Goal: Transaction & Acquisition: Purchase product/service

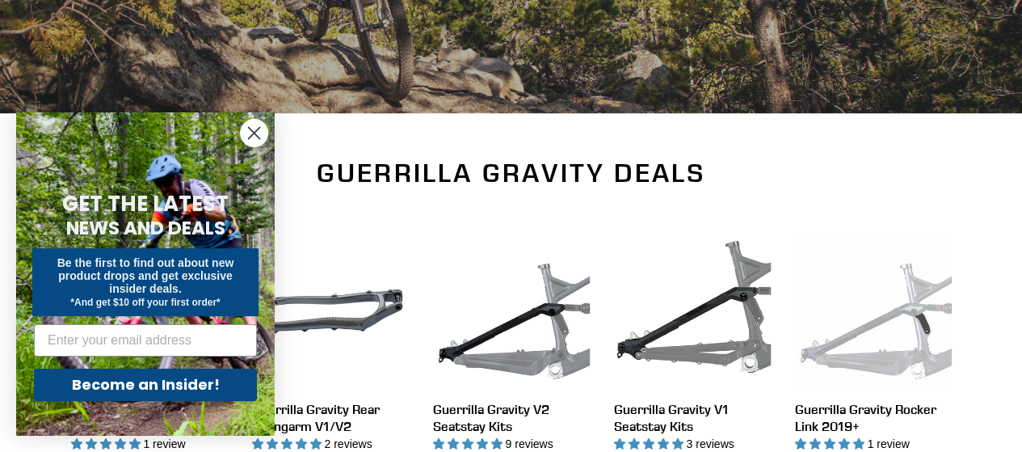
scroll to position [584, 0]
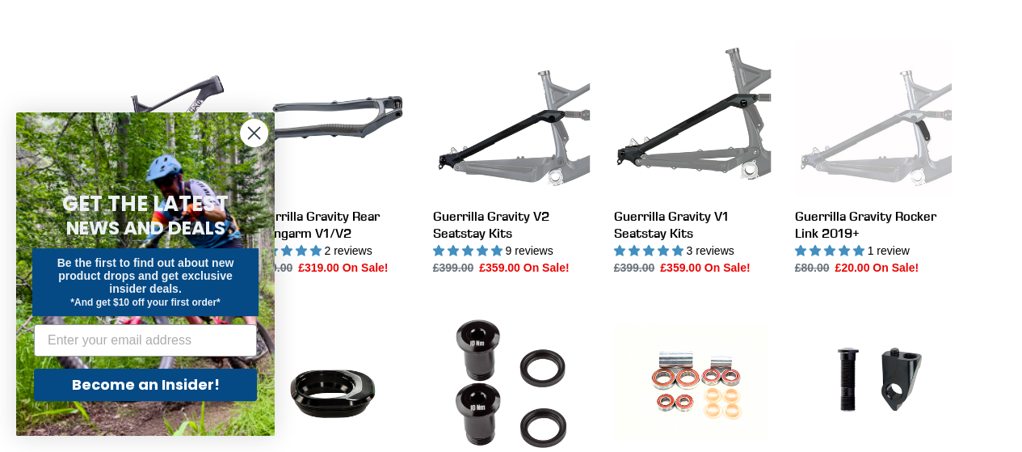
click at [256, 137] on circle "Close dialog" at bounding box center [254, 133] width 27 height 27
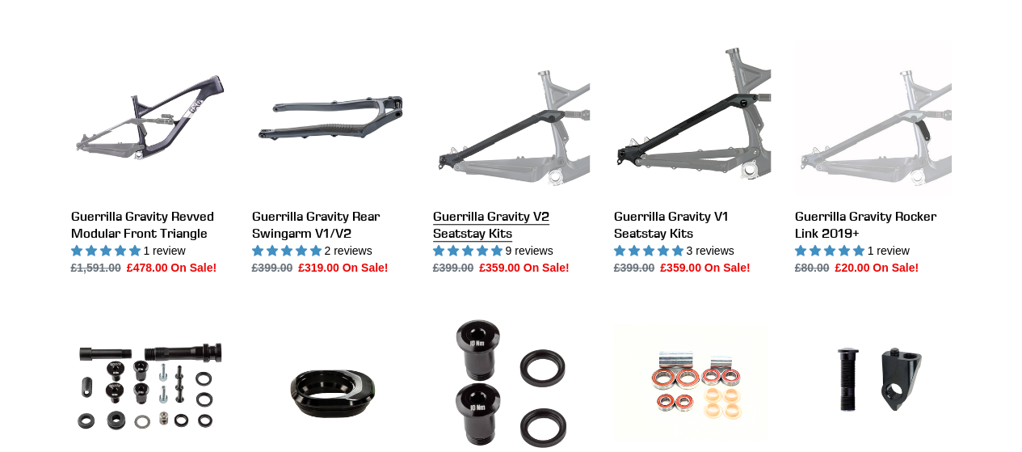
click at [507, 158] on link "Guerrilla Gravity V2 Seatstay Kits" at bounding box center [511, 158] width 157 height 237
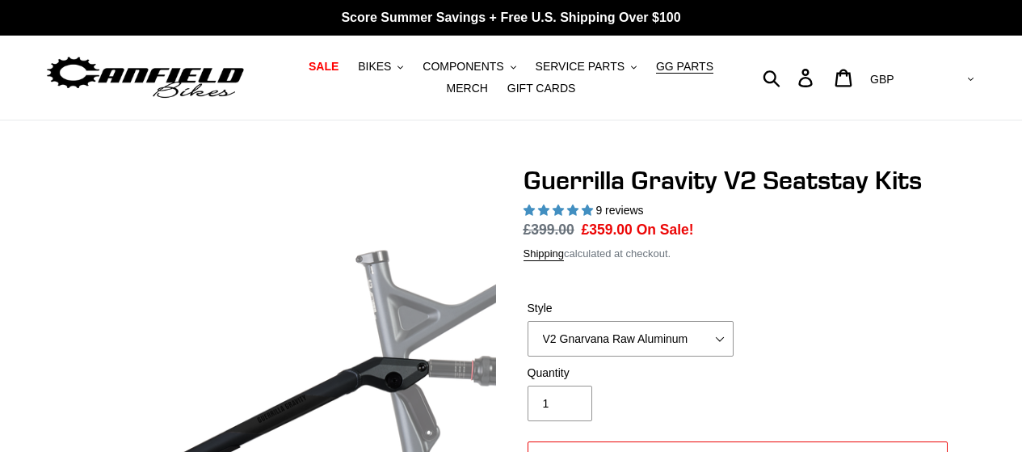
select select "highest-rating"
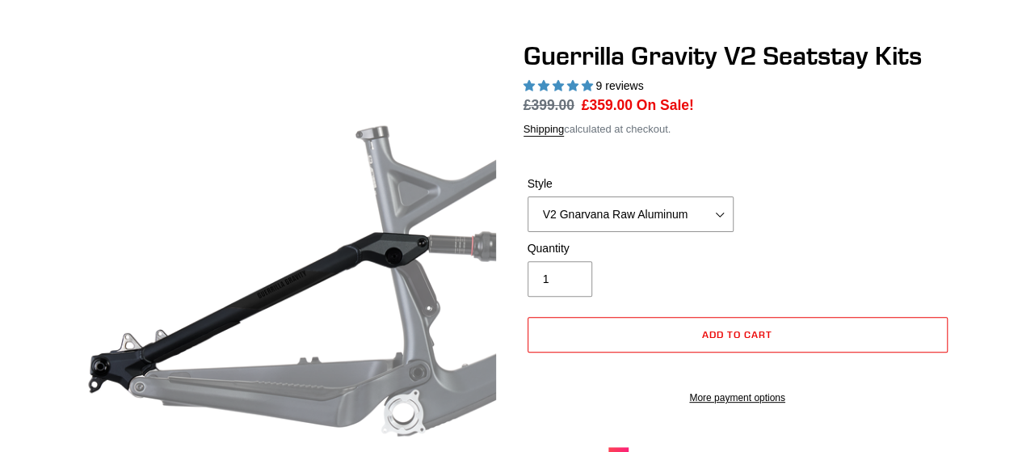
scroll to position [123, 0]
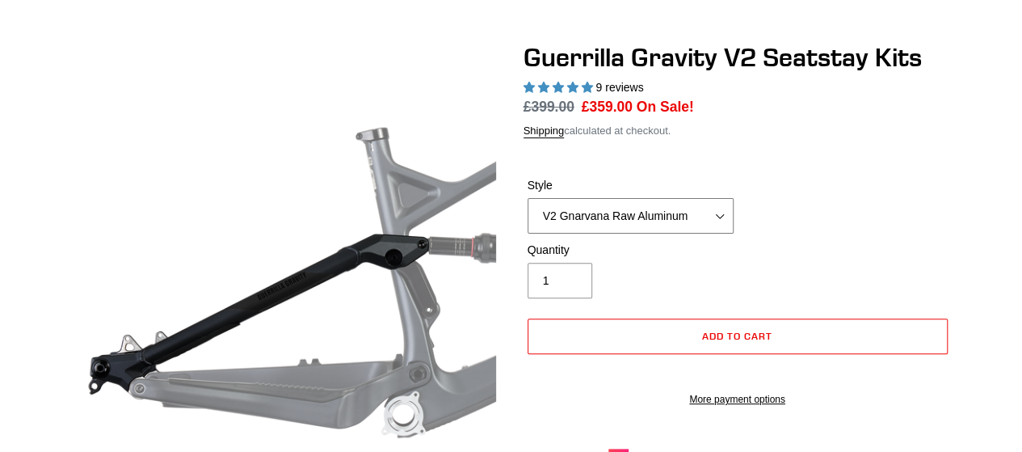
click at [701, 206] on select "V2 Gnarvana Raw Aluminum" at bounding box center [631, 216] width 206 height 36
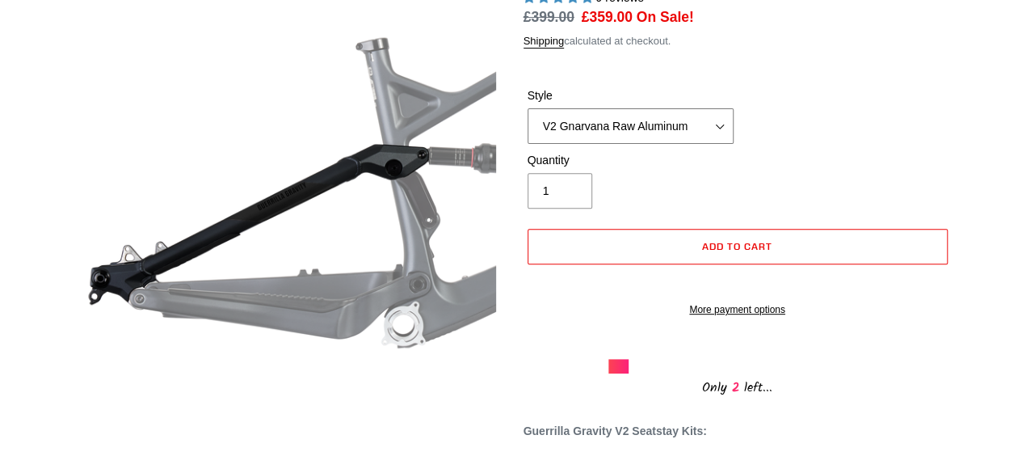
scroll to position [212, 0]
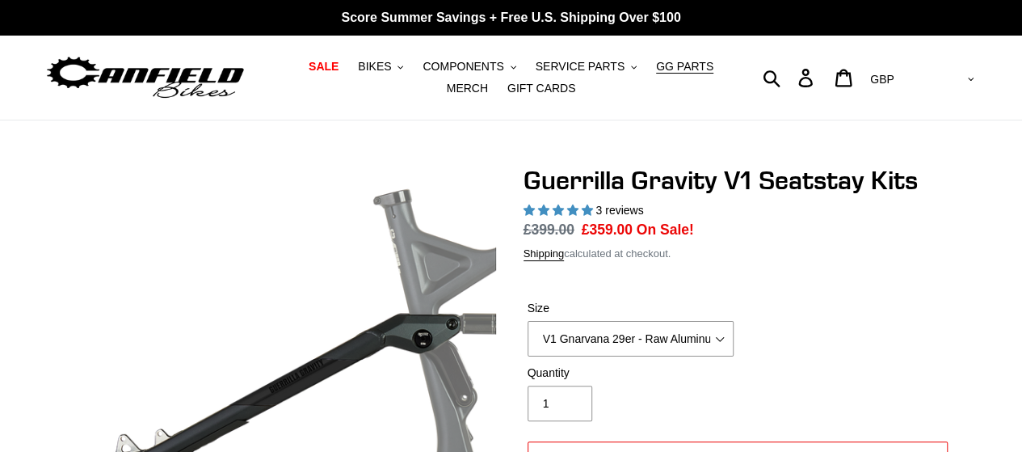
select select "highest-rating"
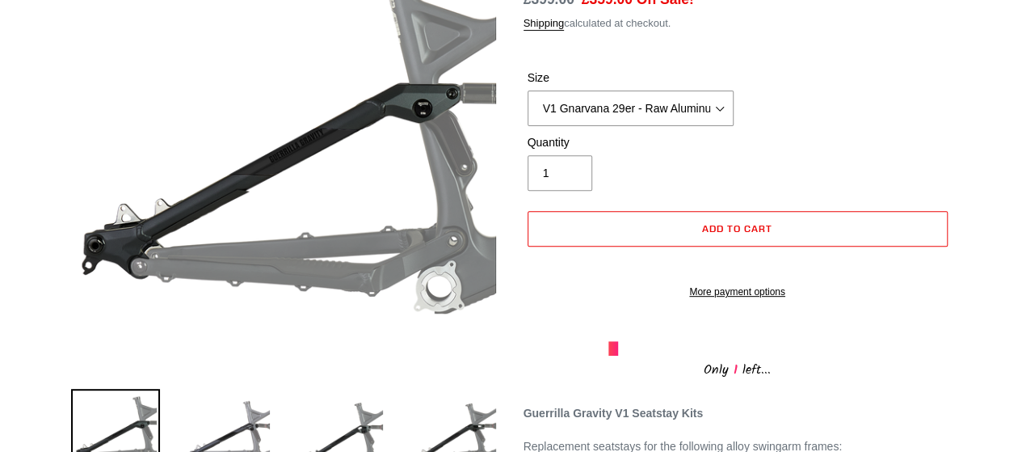
scroll to position [177, 0]
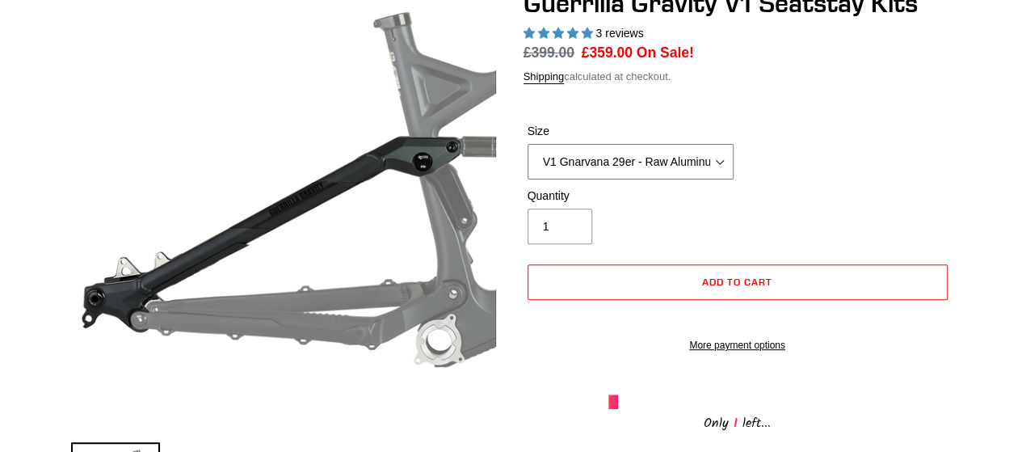
click at [635, 168] on select "V1 Gnarvana 29er - Raw Aluminum" at bounding box center [631, 162] width 206 height 36
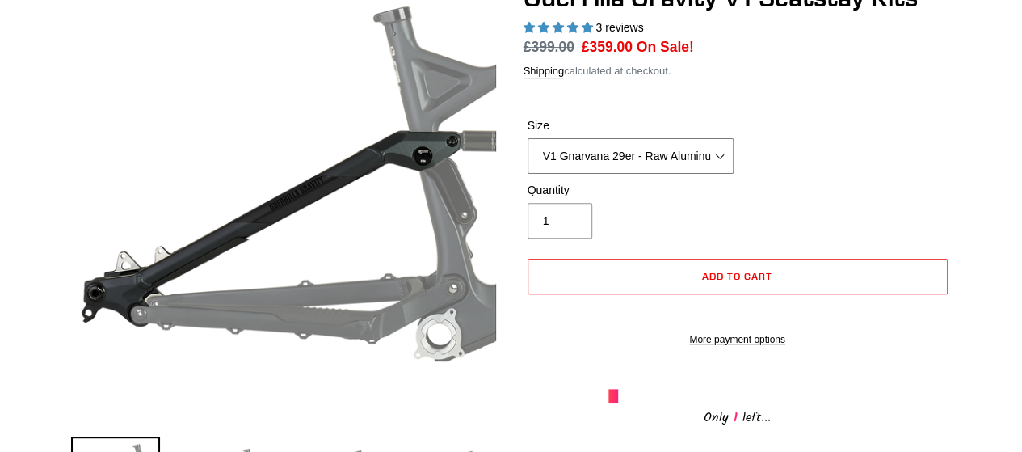
scroll to position [182, 0]
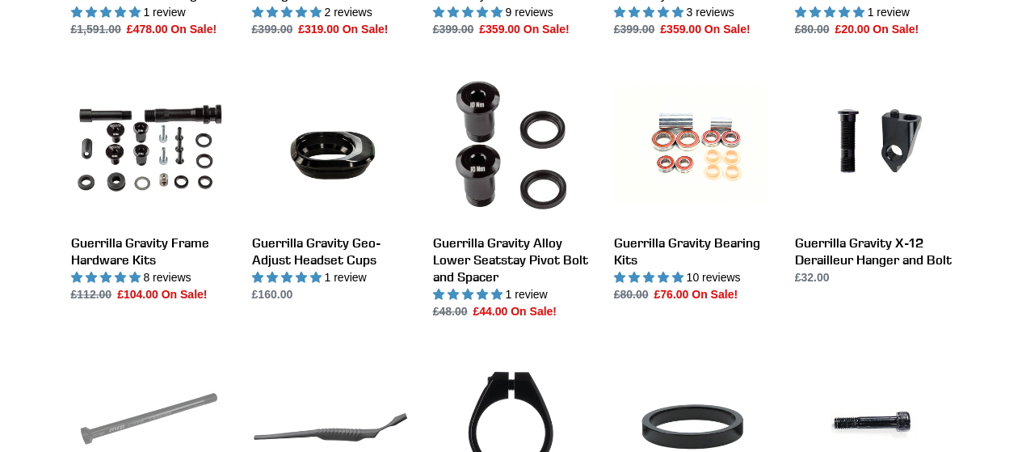
scroll to position [823, 0]
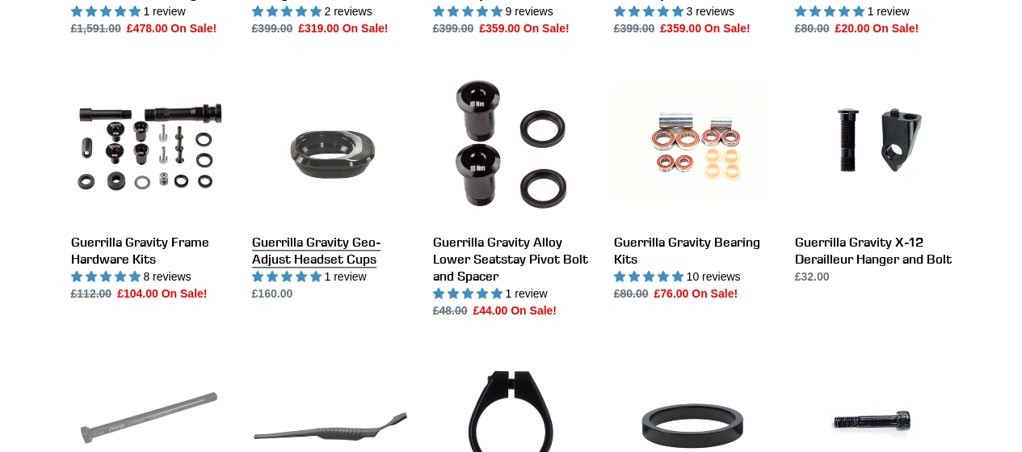
click at [338, 242] on link "Guerrilla Gravity Geo-Adjust Headset Cups" at bounding box center [330, 183] width 157 height 237
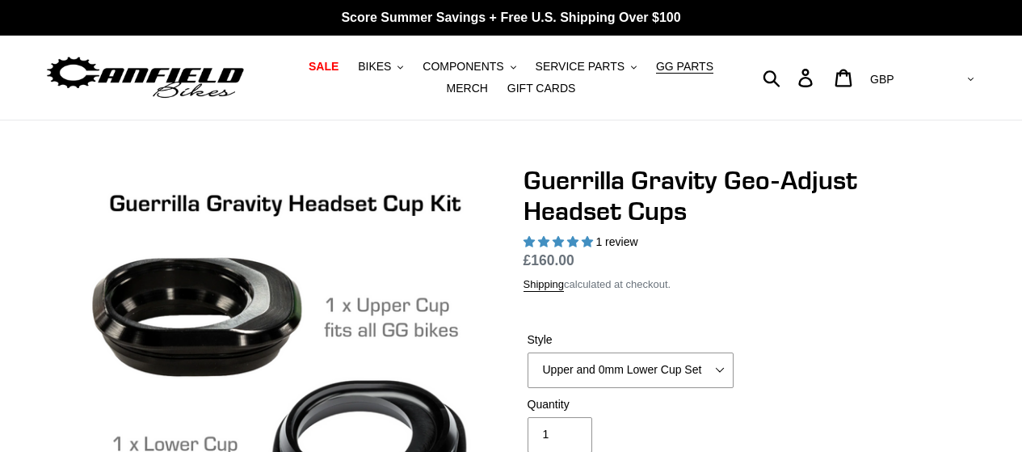
select select "highest-rating"
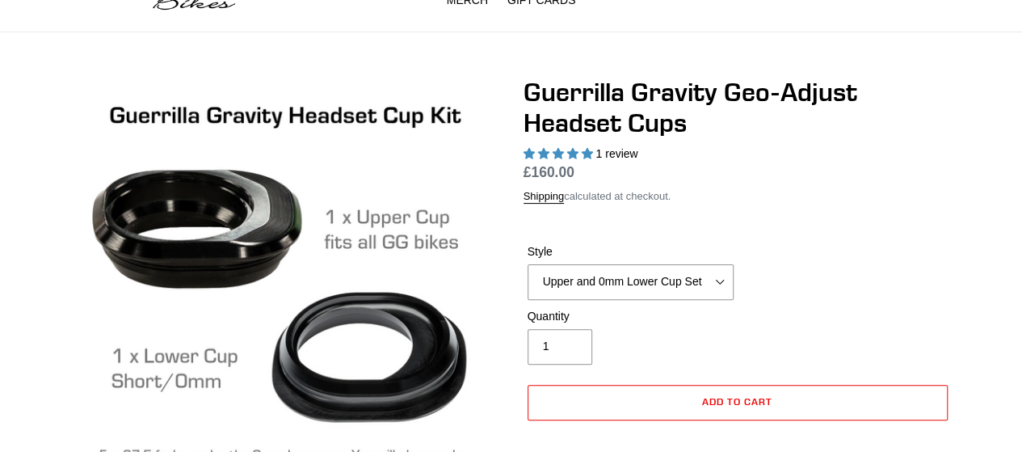
scroll to position [89, 0]
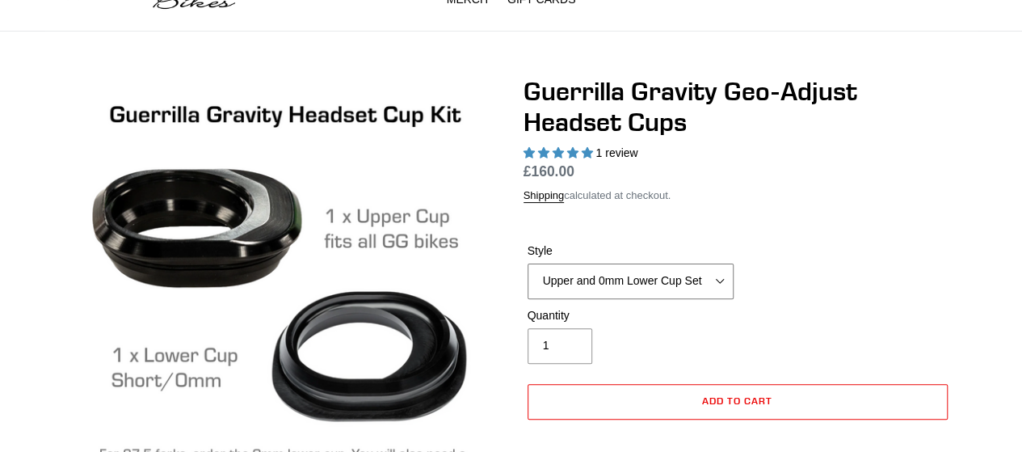
click at [677, 282] on select "Upper and 0mm Lower Cup Set Upper Cup 0mm Lower Cup 15mm Lower Cup (No longer a…" at bounding box center [631, 281] width 206 height 36
click at [528, 263] on select "Upper and 0mm Lower Cup Set Upper Cup 0mm Lower Cup 15mm Lower Cup (No longer a…" at bounding box center [631, 281] width 206 height 36
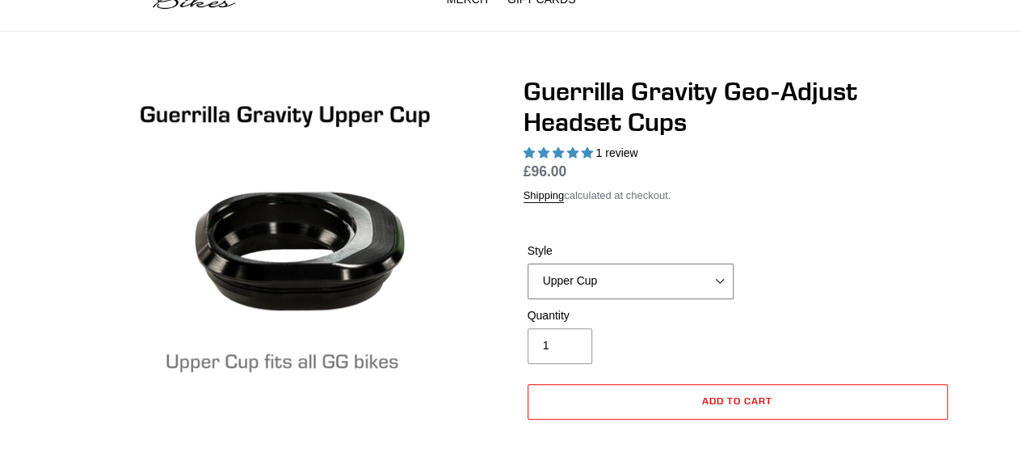
click at [632, 278] on select "Upper and 0mm Lower Cup Set Upper Cup 0mm Lower Cup 15mm Lower Cup (No longer a…" at bounding box center [631, 281] width 206 height 36
click at [528, 263] on select "Upper and 0mm Lower Cup Set Upper Cup 0mm Lower Cup 15mm Lower Cup (No longer a…" at bounding box center [631, 281] width 206 height 36
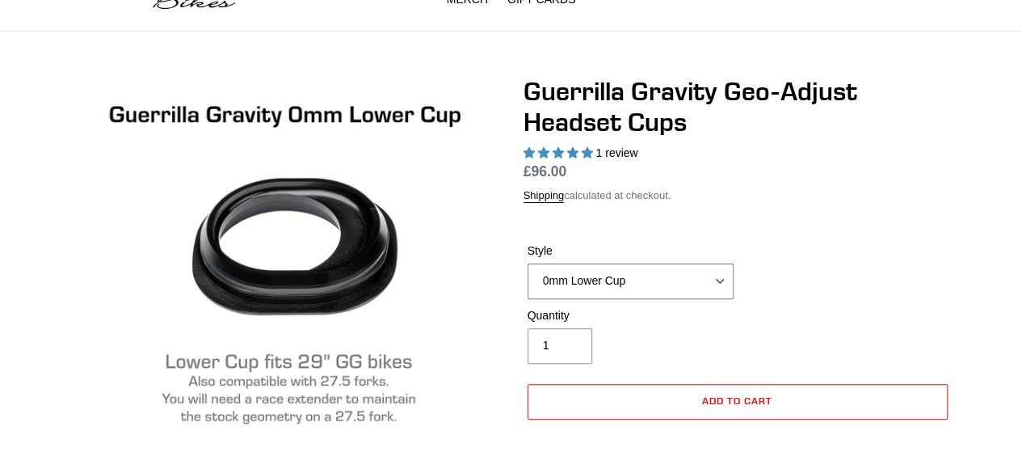
click at [638, 282] on select "Upper and 0mm Lower Cup Set Upper Cup 0mm Lower Cup 15mm Lower Cup (No longer a…" at bounding box center [631, 281] width 206 height 36
select select "15mm Lower Cup (No longer available.)"
click at [528, 263] on select "Upper and 0mm Lower Cup Set Upper Cup 0mm Lower Cup 15mm Lower Cup (No longer a…" at bounding box center [631, 281] width 206 height 36
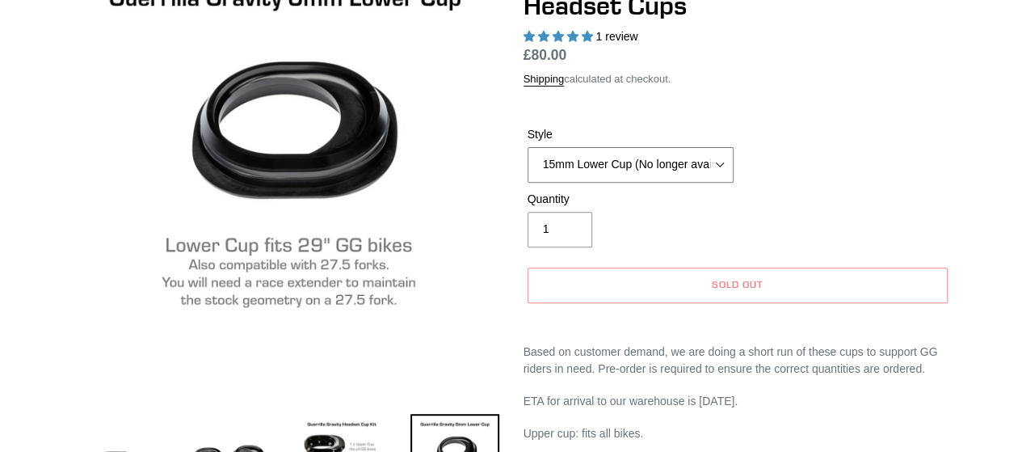
scroll to position [206, 0]
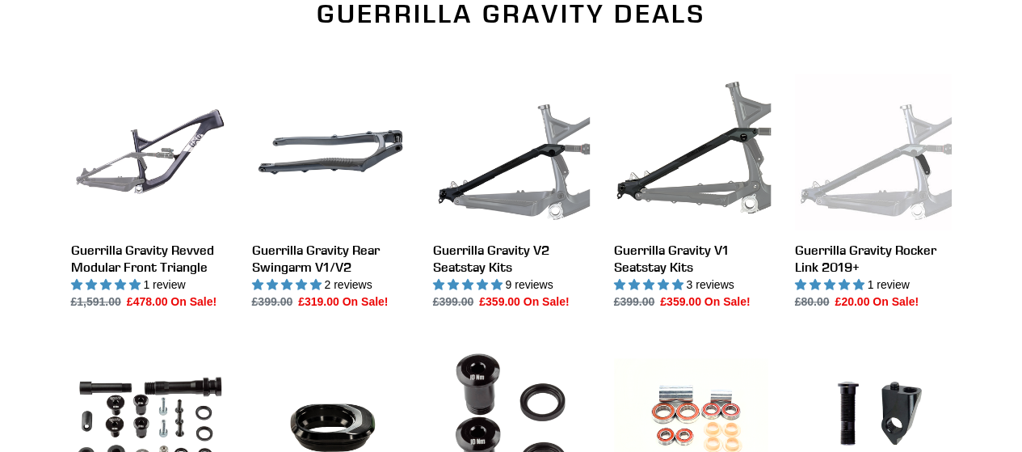
scroll to position [547, 0]
